Goal: Information Seeking & Learning: Learn about a topic

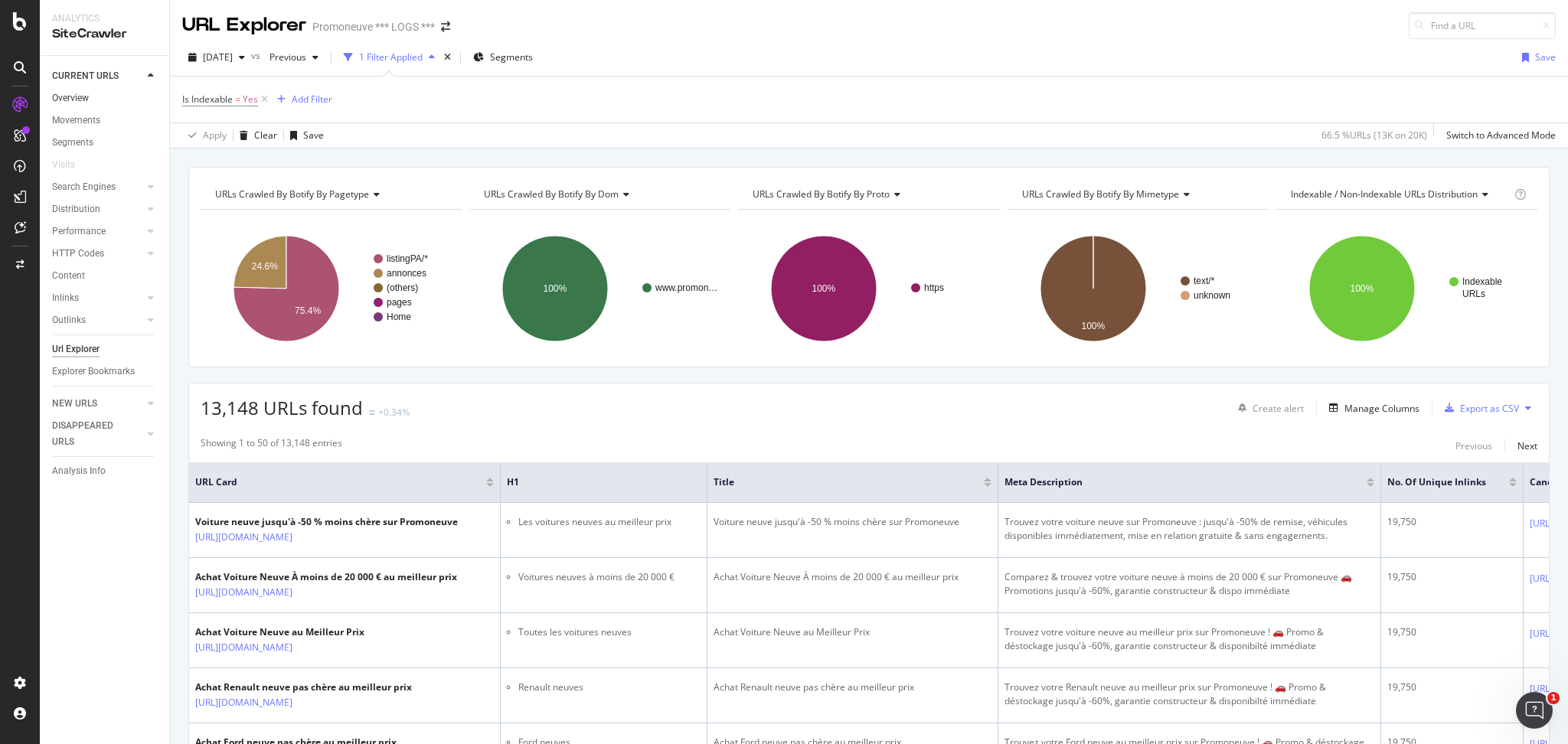
click at [115, 93] on link "Overview" at bounding box center [105, 98] width 106 height 16
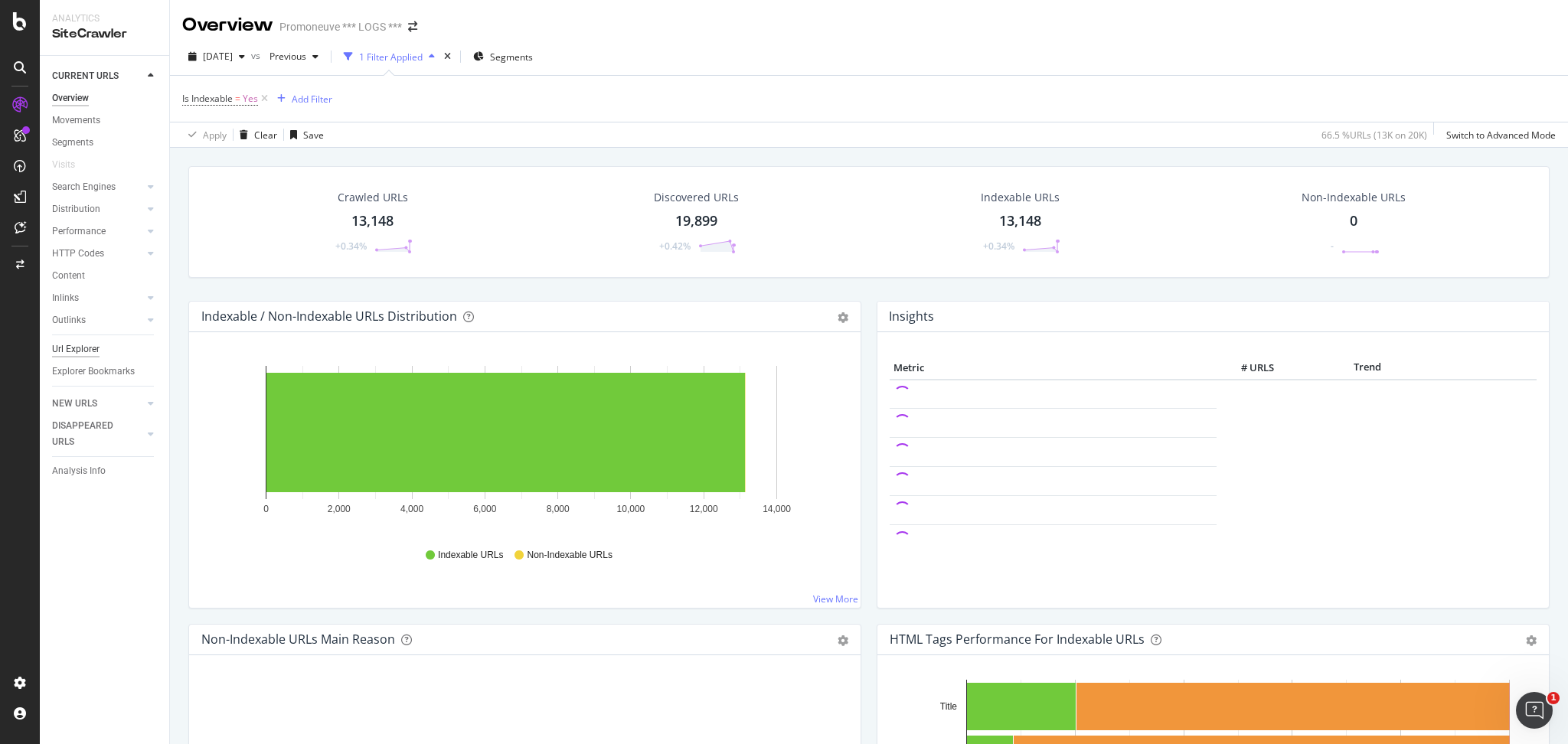
click at [83, 352] on div "Url Explorer" at bounding box center [76, 349] width 48 height 16
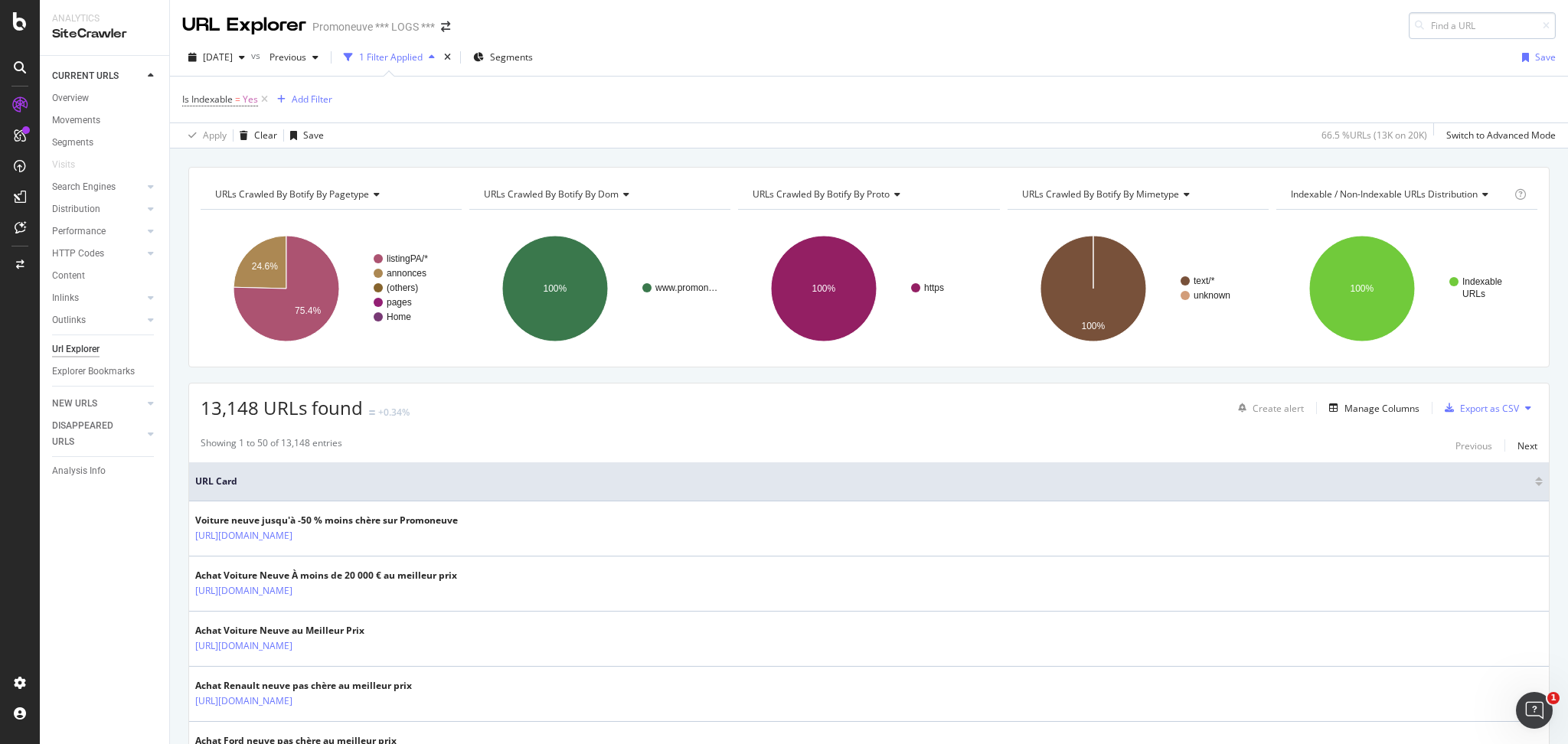
click at [1444, 25] on input at bounding box center [1482, 25] width 147 height 27
type input "[URL][DOMAIN_NAME]"
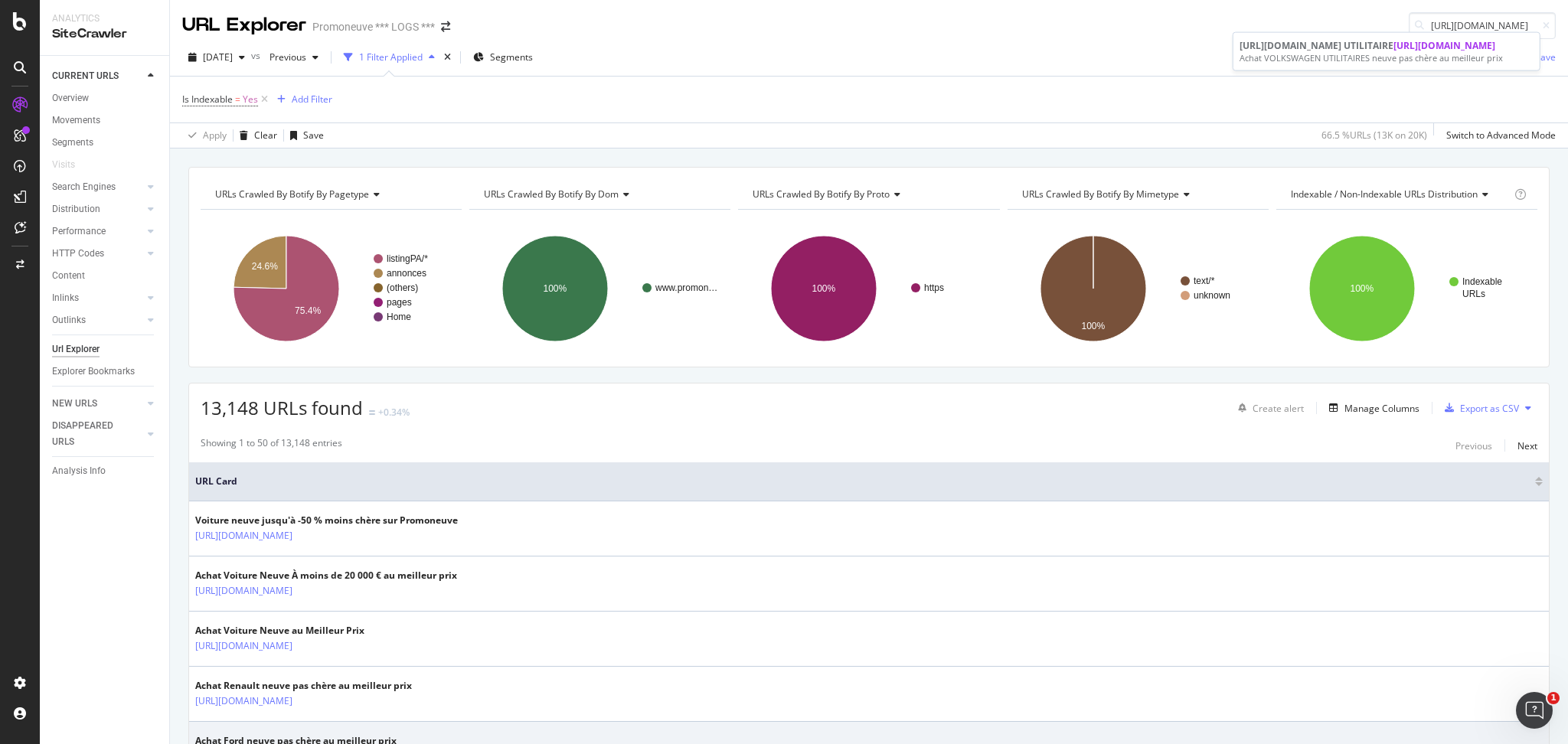
scroll to position [0, 0]
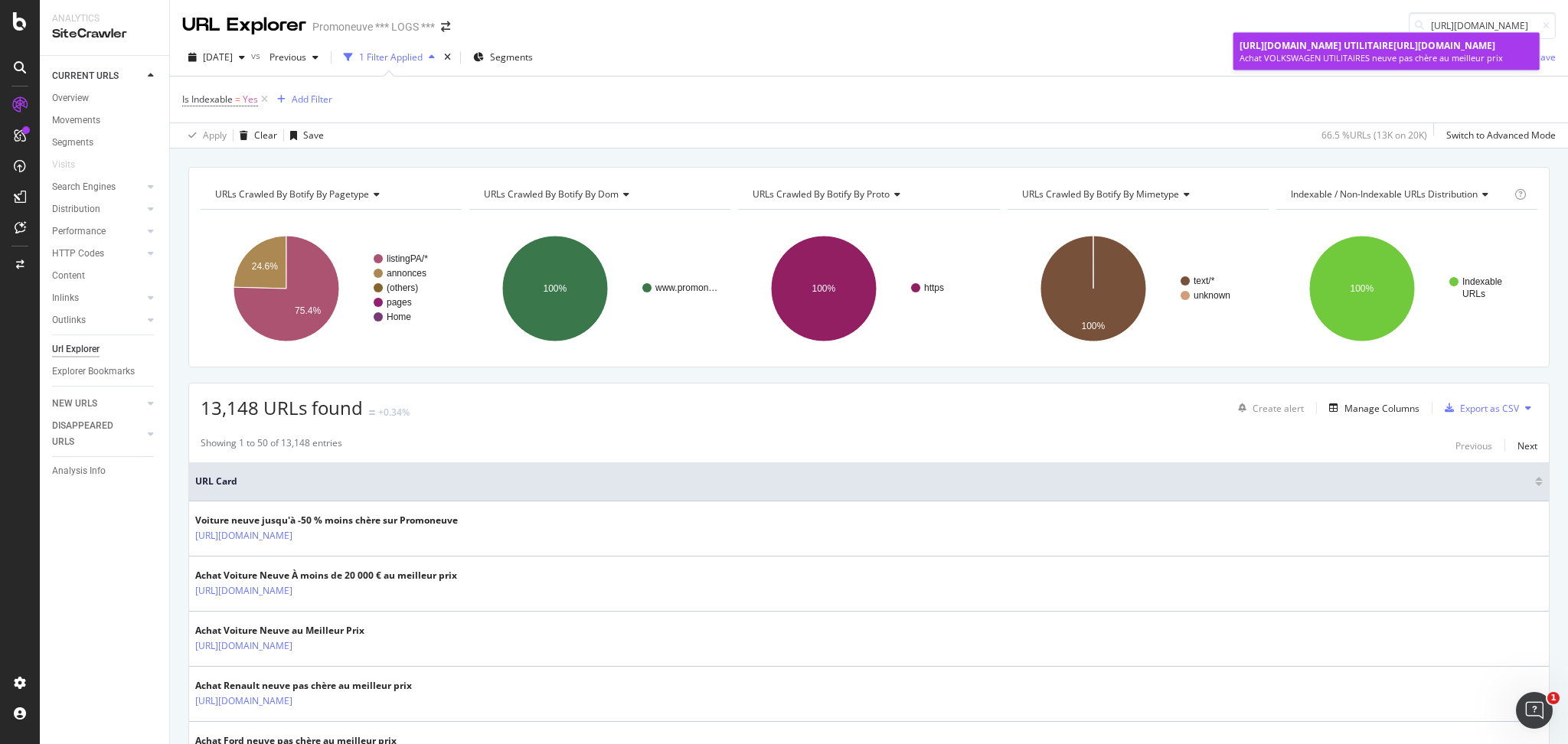
click at [1393, 52] on span "[URL][DOMAIN_NAME]" at bounding box center [1444, 45] width 102 height 13
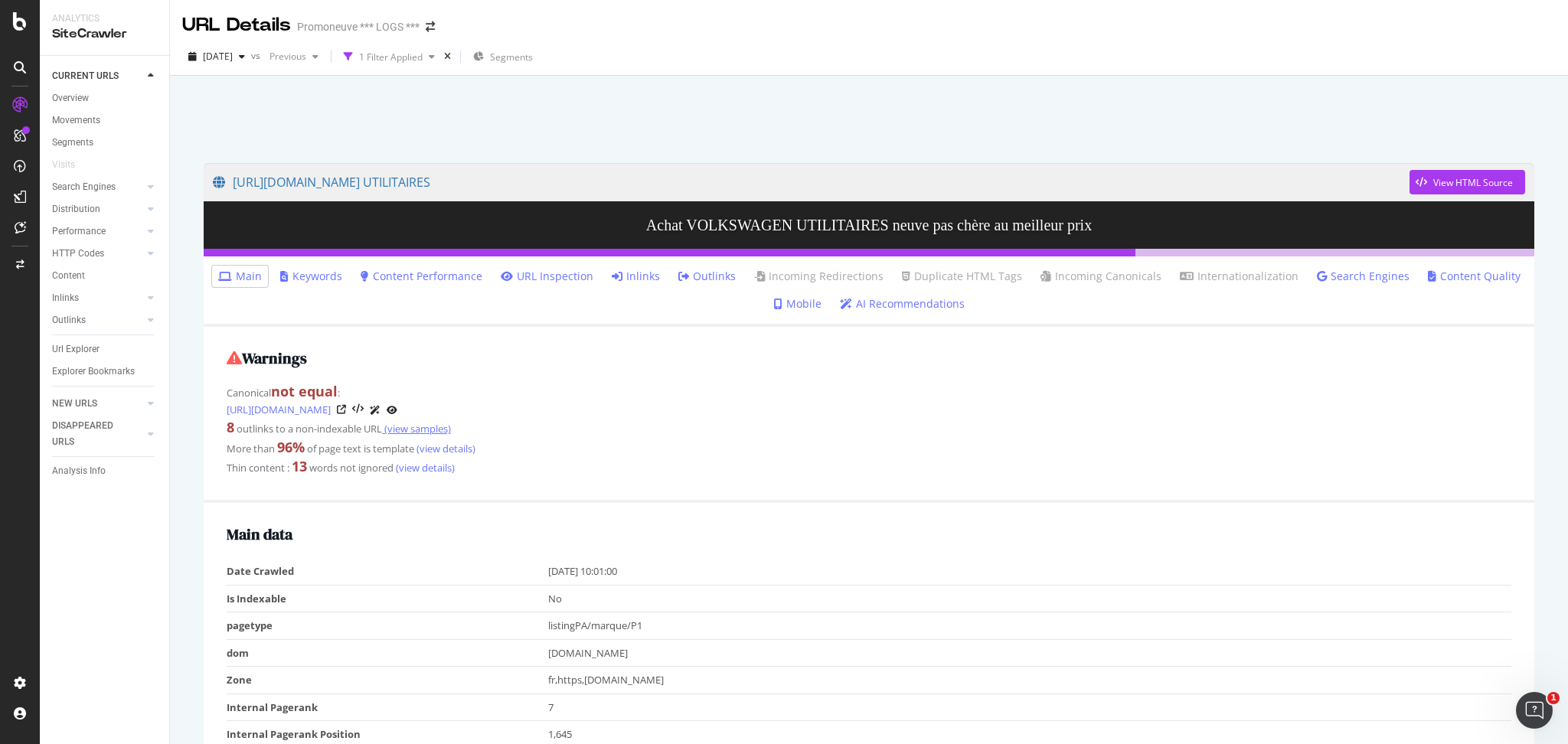
click at [418, 429] on link "(view samples)" at bounding box center [416, 429] width 69 height 14
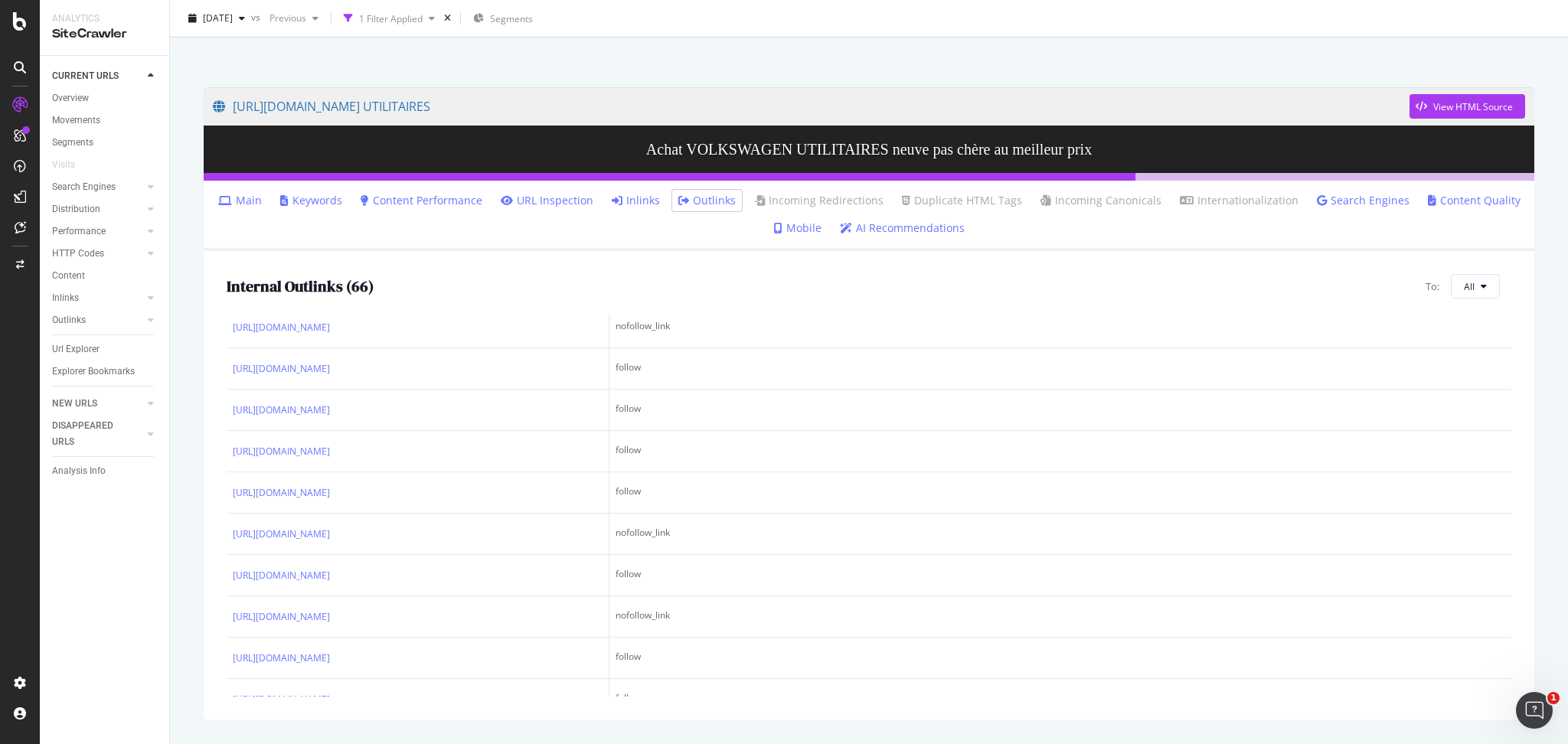
scroll to position [351, 0]
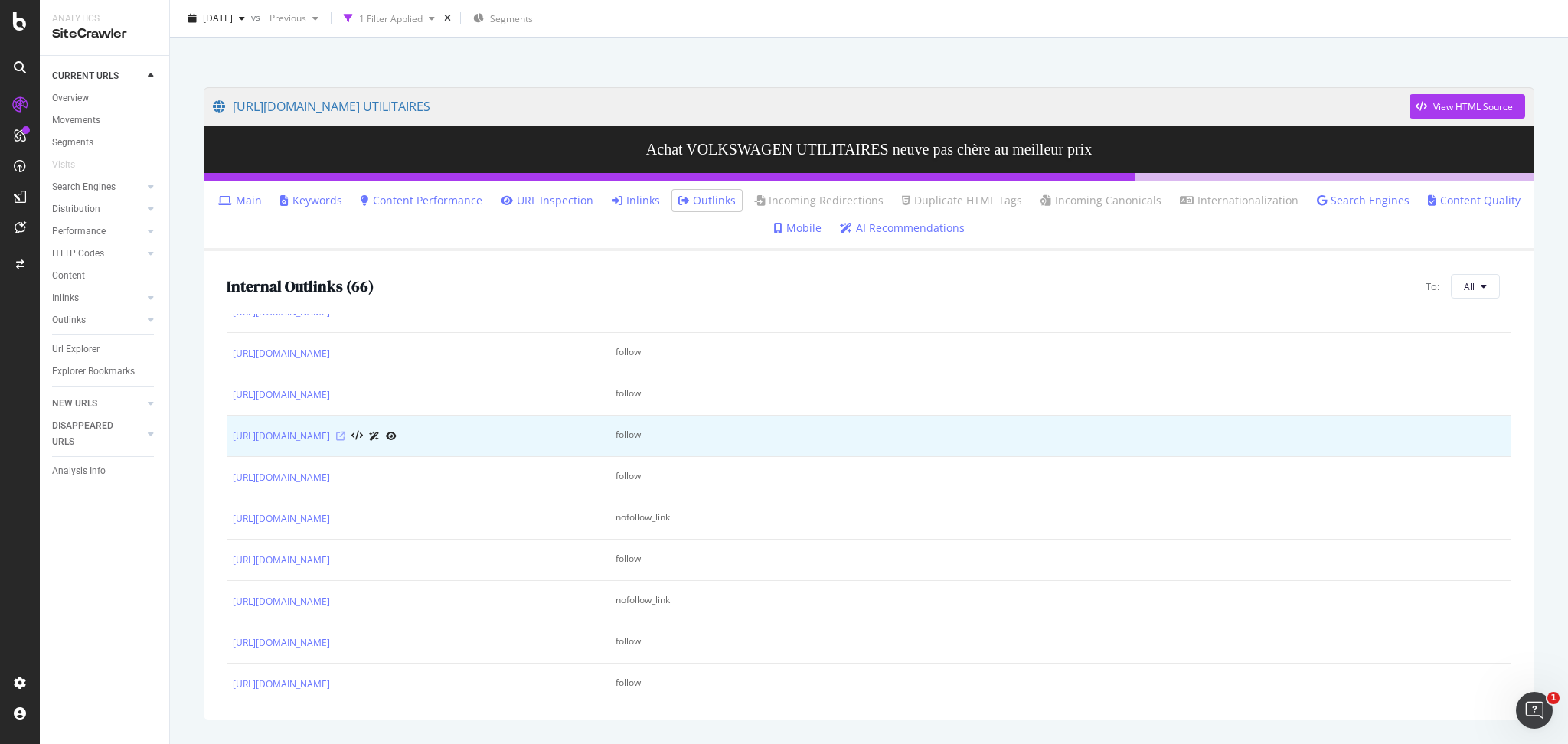
click at [346, 441] on icon at bounding box center [341, 436] width 9 height 9
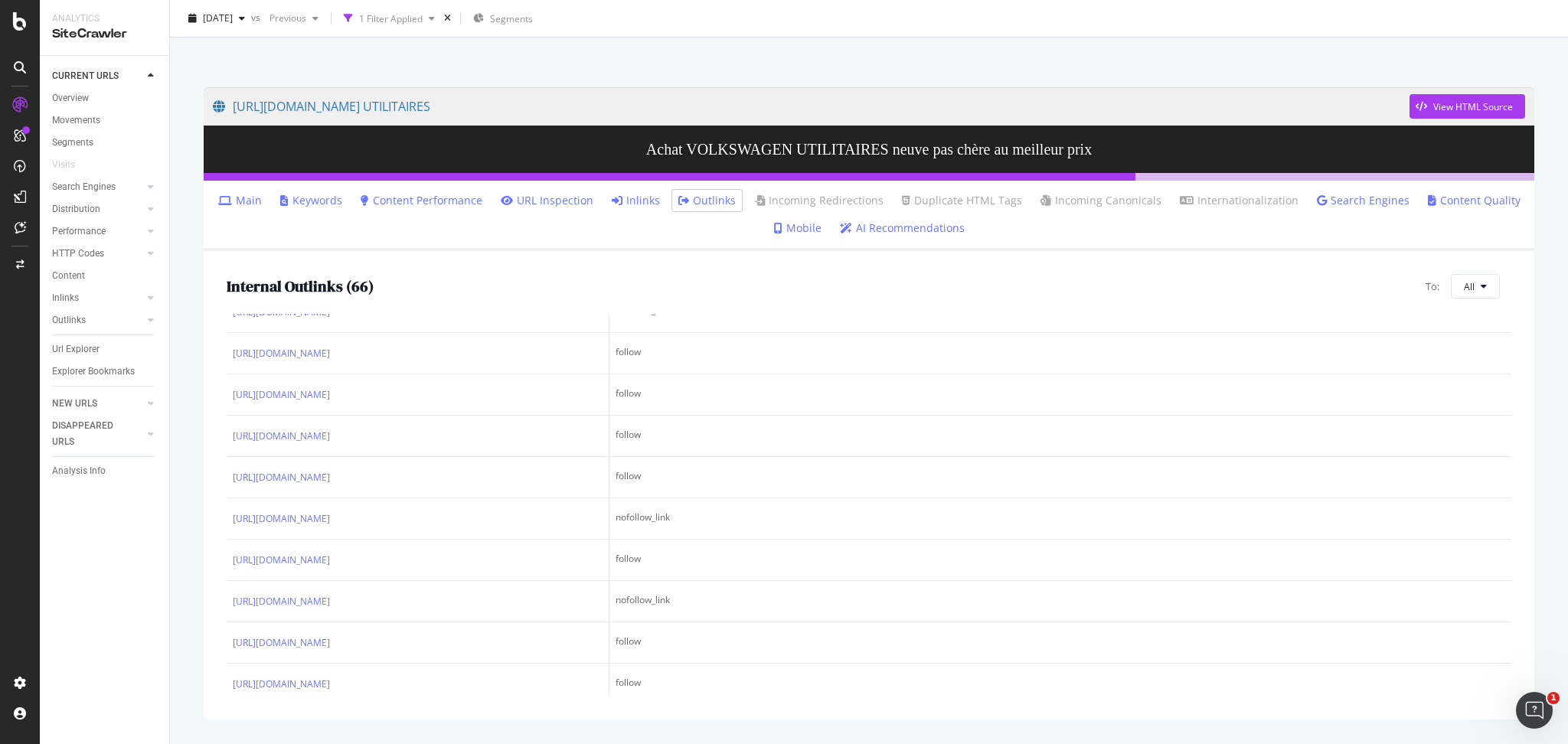
scroll to position [0, 0]
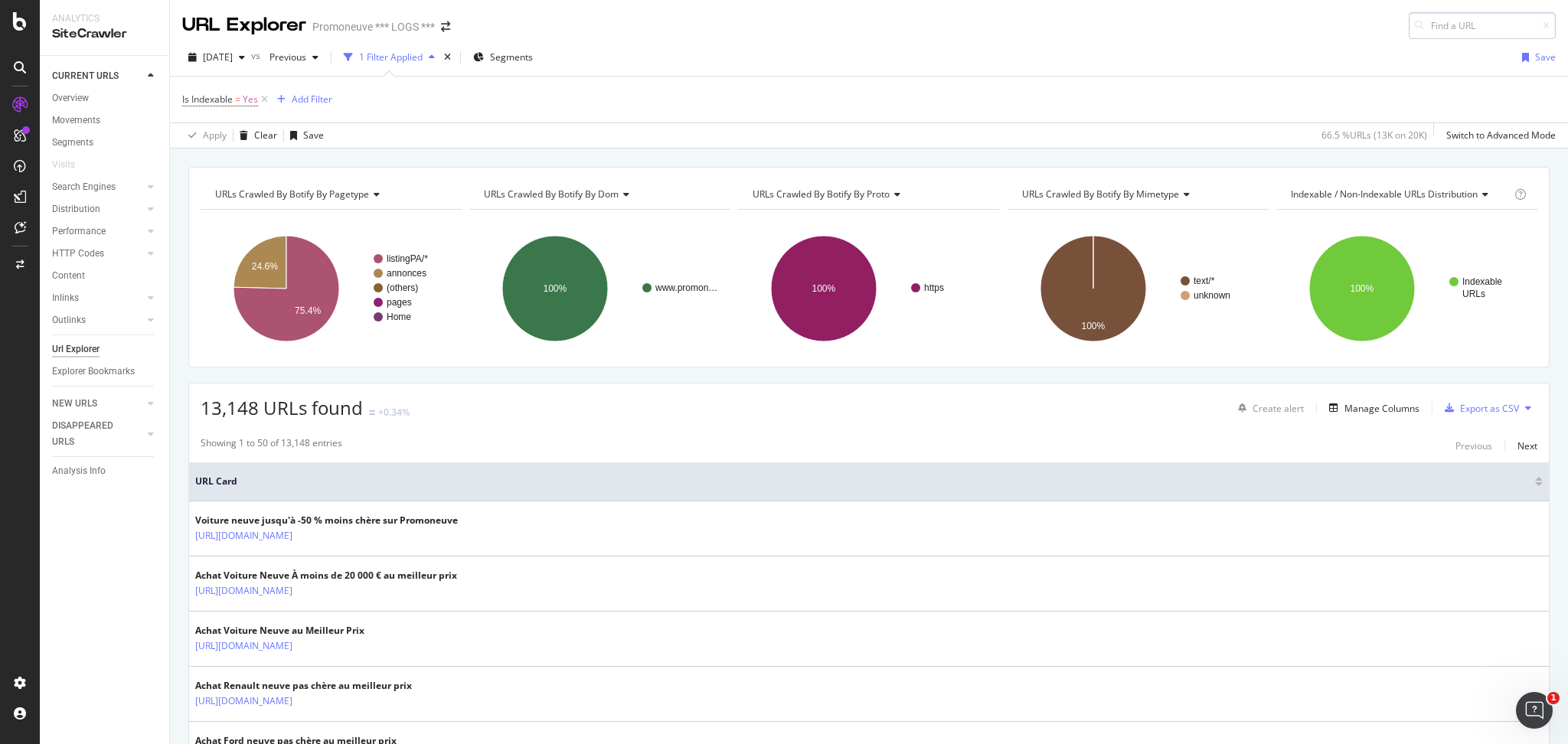
click at [1447, 23] on input at bounding box center [1482, 25] width 147 height 27
type input "[URL][DOMAIN_NAME]?"
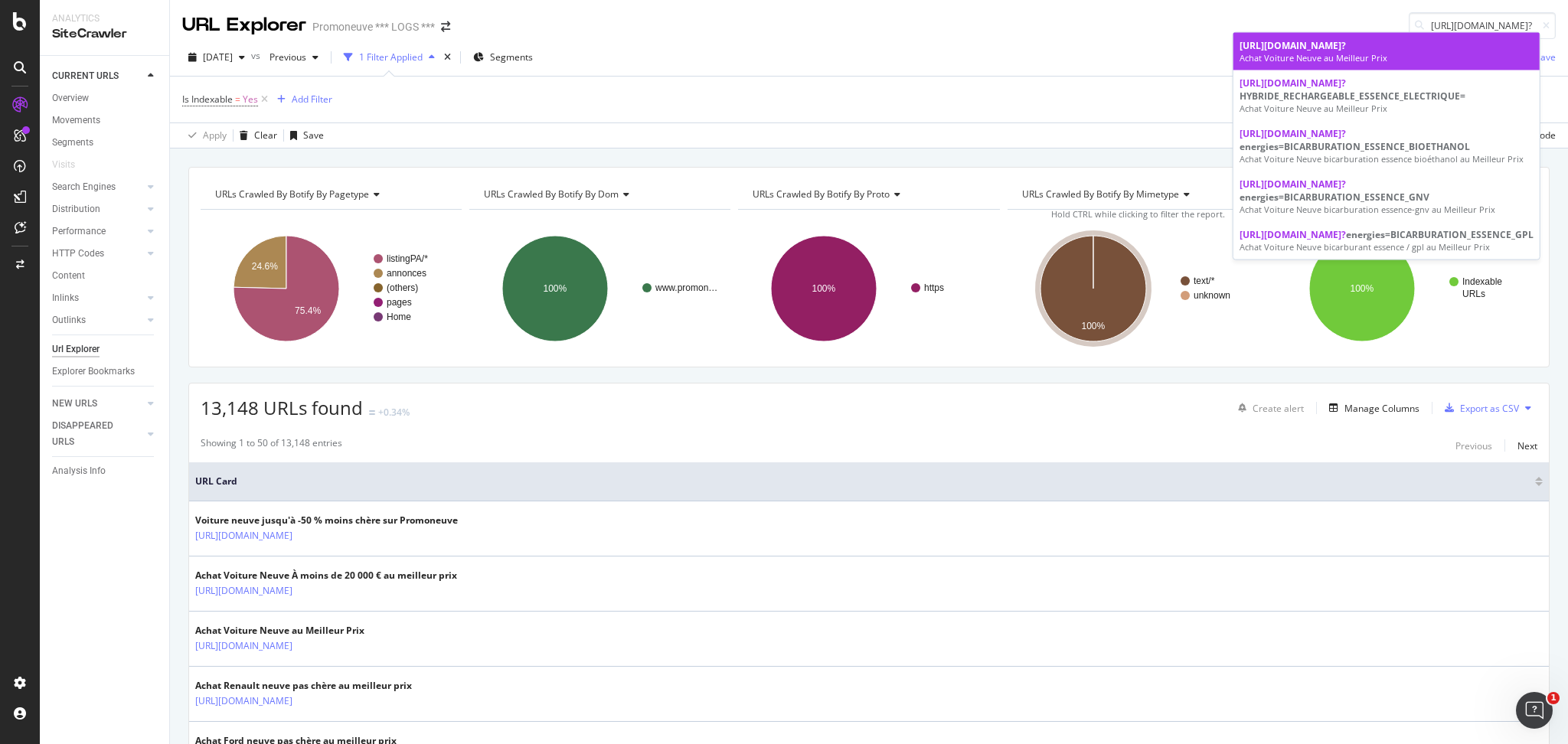
scroll to position [0, 0]
click at [1296, 61] on div "Achat Voiture Neuve au Meilleur Prix" at bounding box center [1386, 58] width 294 height 12
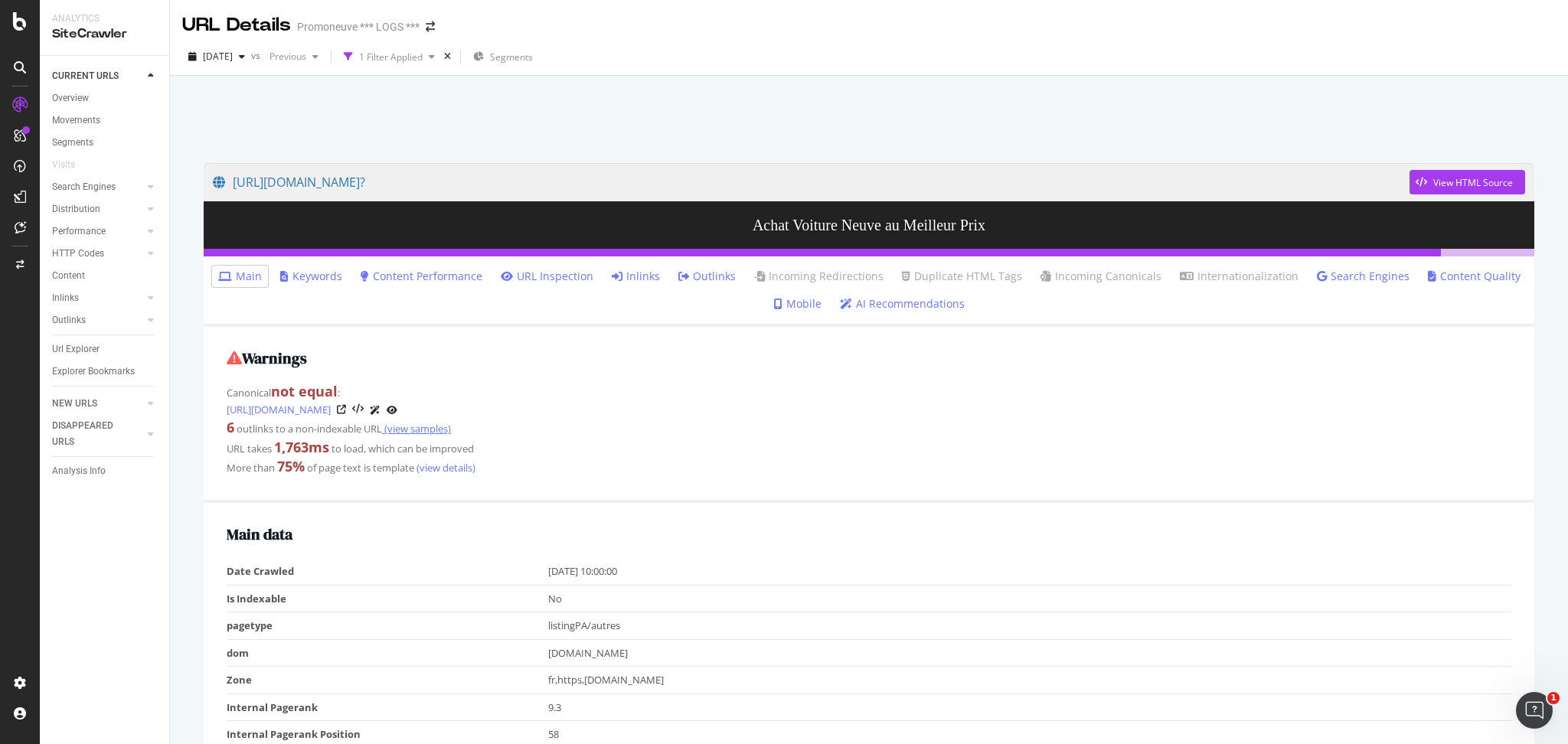
click at [406, 423] on link "(view samples)" at bounding box center [416, 429] width 69 height 14
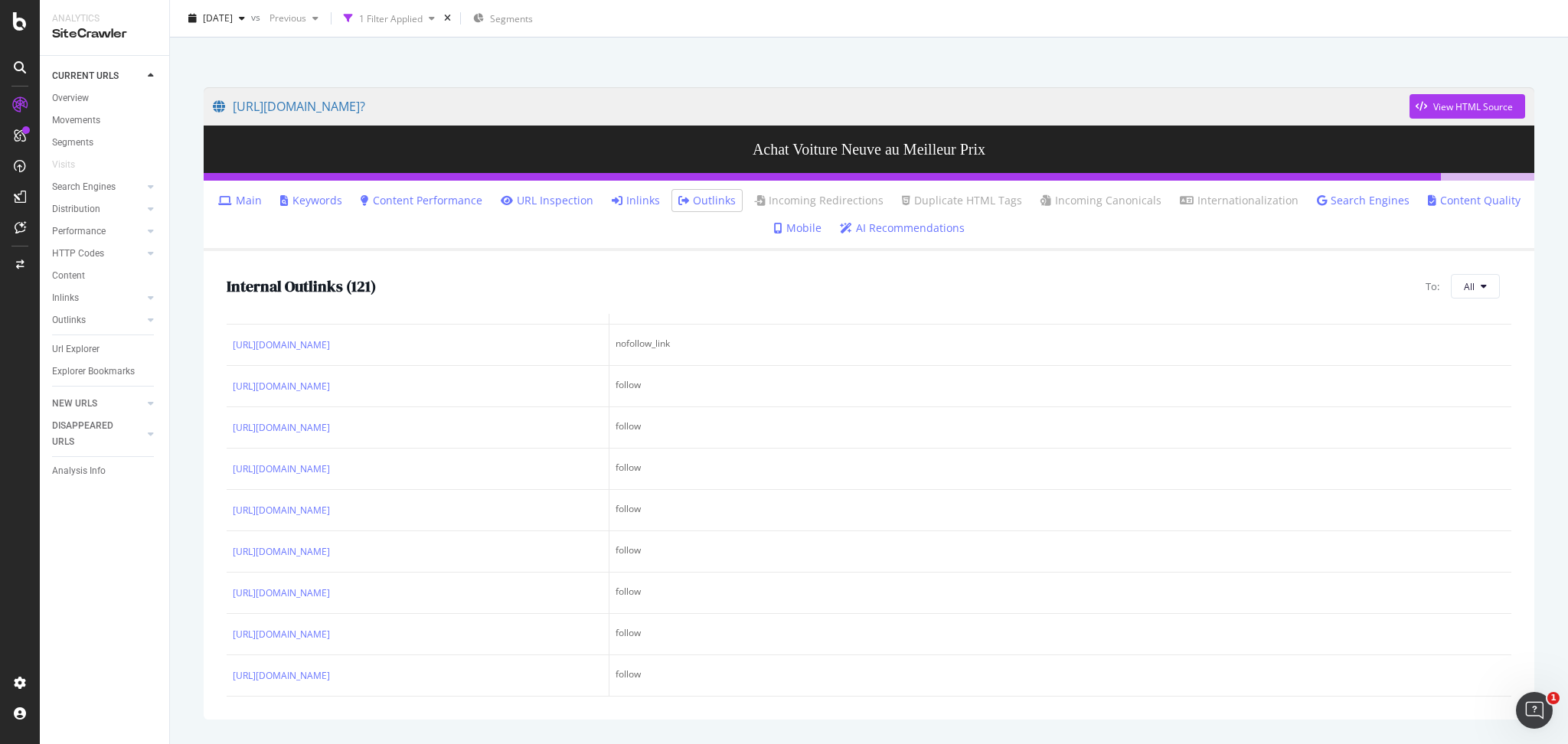
scroll to position [621, 0]
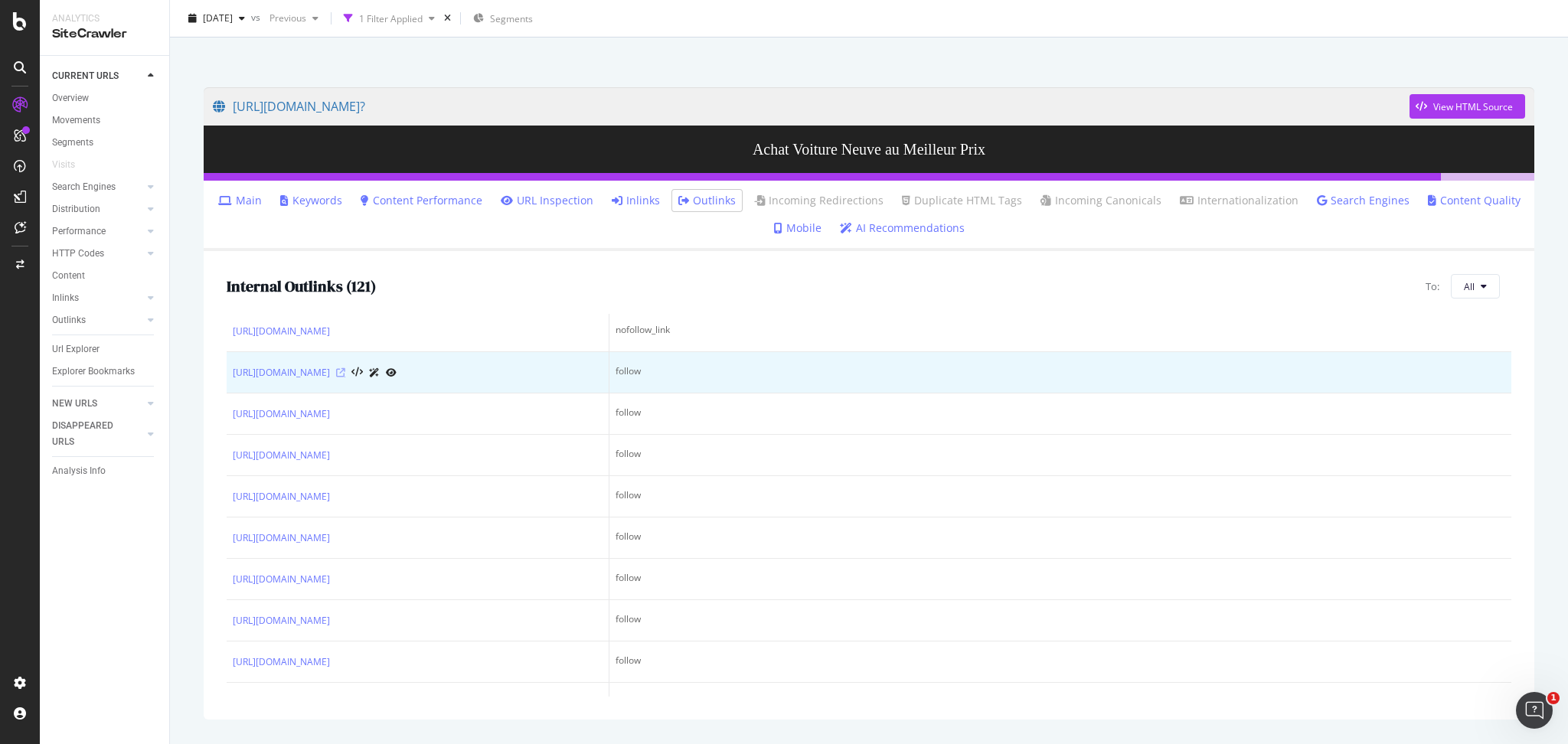
click at [346, 377] on icon at bounding box center [341, 372] width 9 height 9
